Goal: Information Seeking & Learning: Learn about a topic

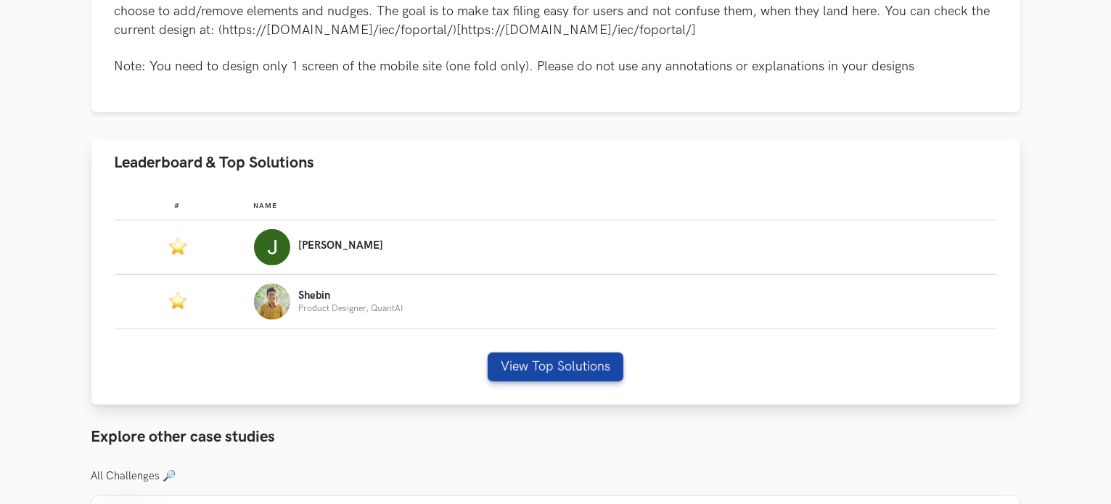
scroll to position [757, 0]
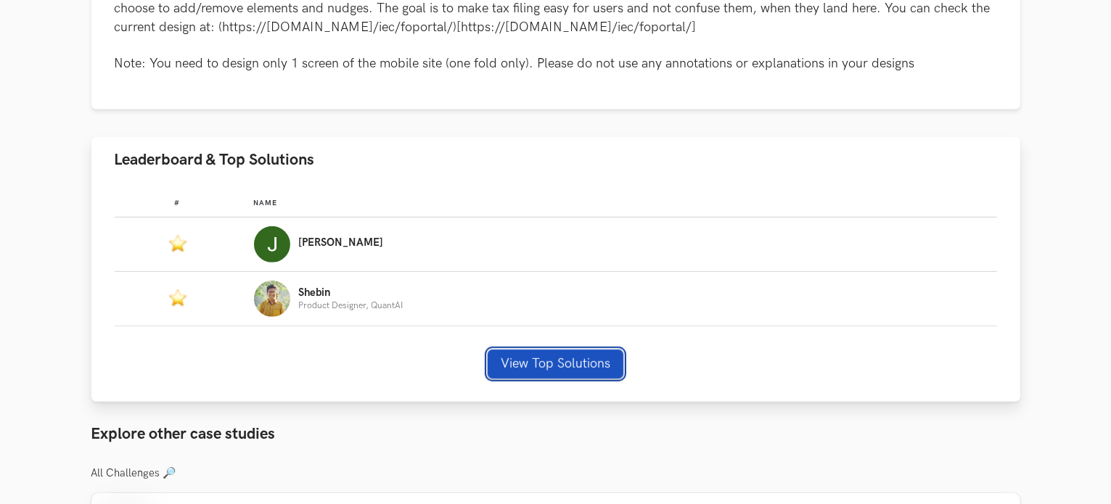
click at [519, 353] on button "View Top Solutions" at bounding box center [556, 364] width 136 height 29
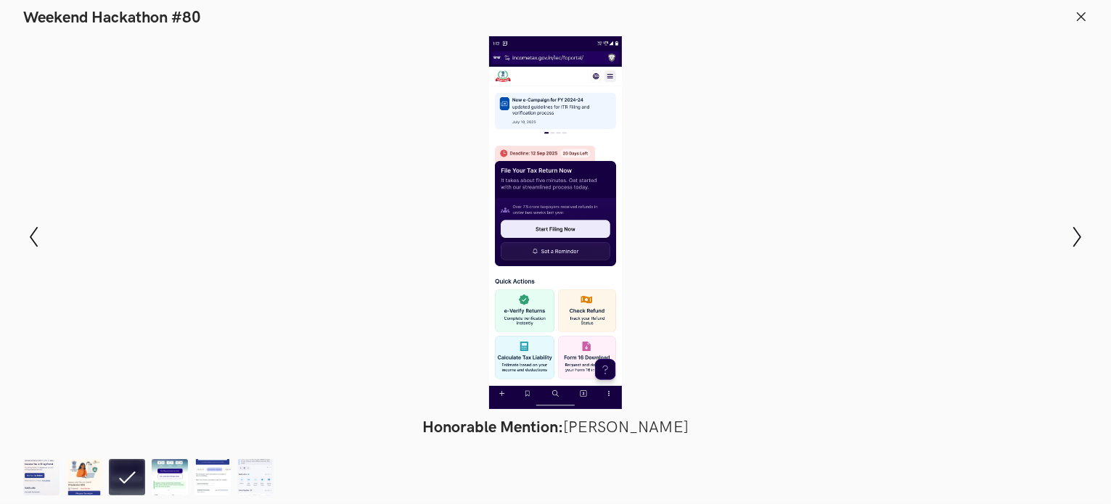
click at [1085, 17] on icon at bounding box center [1080, 16] width 13 height 13
